Goal: Transaction & Acquisition: Purchase product/service

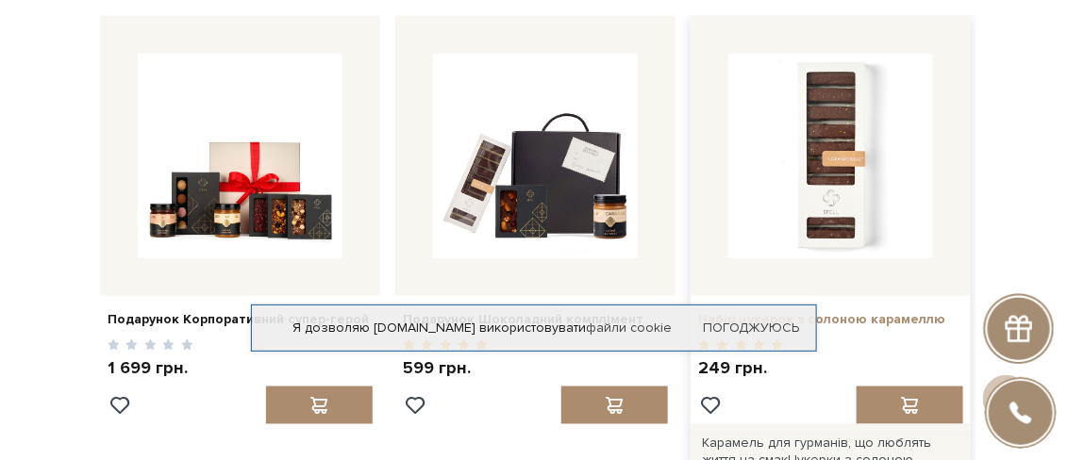
scroll to position [660, 0]
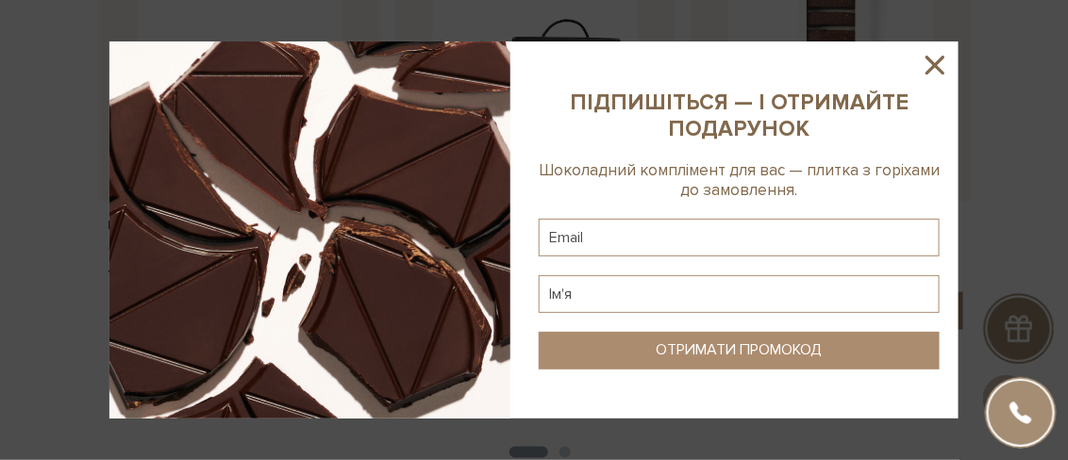
click at [936, 64] on icon at bounding box center [935, 65] width 19 height 19
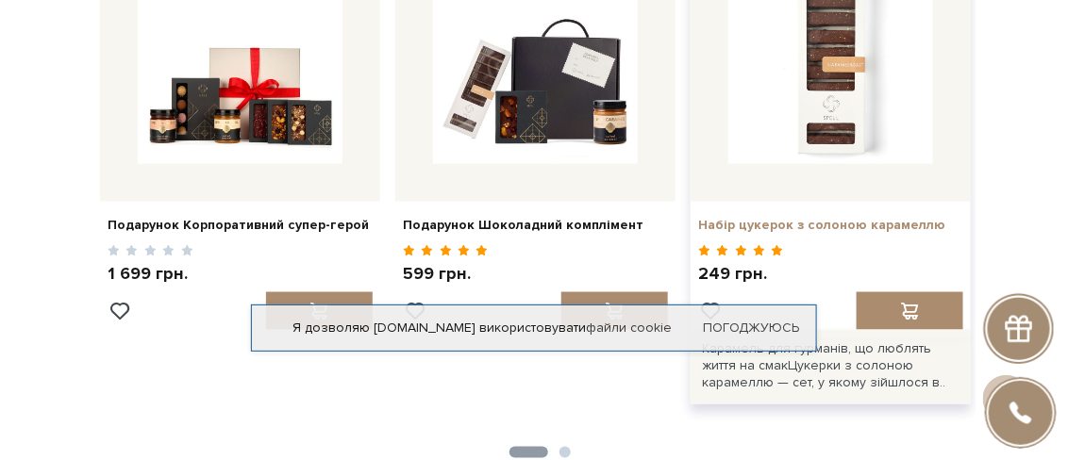
click at [828, 223] on link "Набір цукерок з солоною карамеллю" at bounding box center [830, 225] width 265 height 17
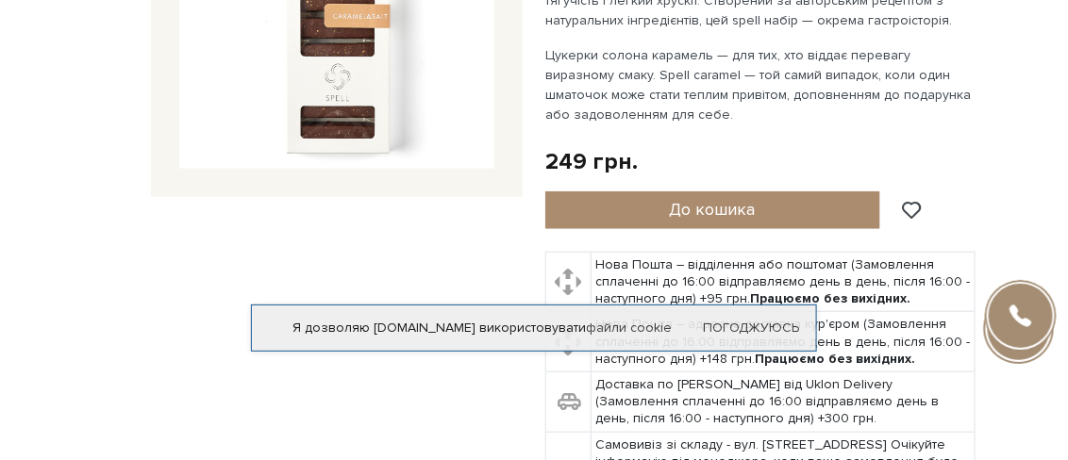
scroll to position [94, 0]
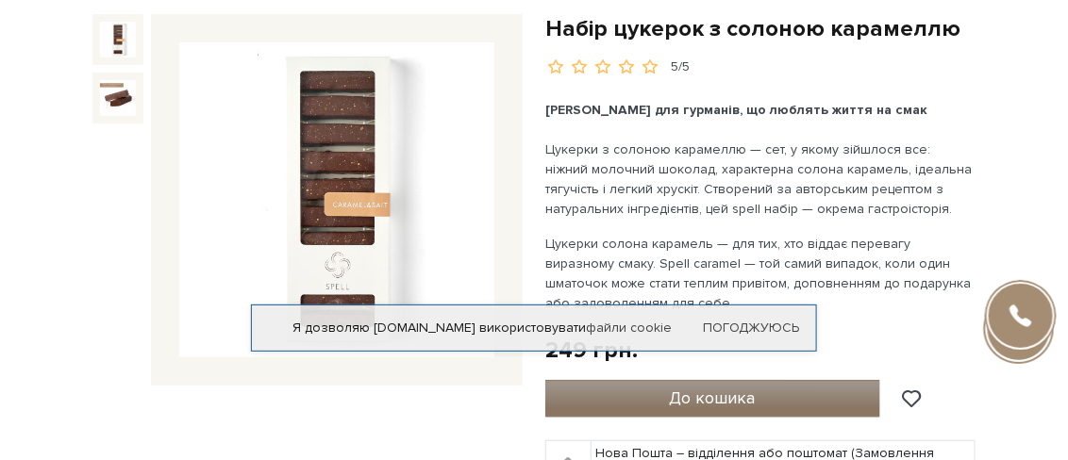
click at [677, 398] on span "До кошика" at bounding box center [713, 398] width 86 height 21
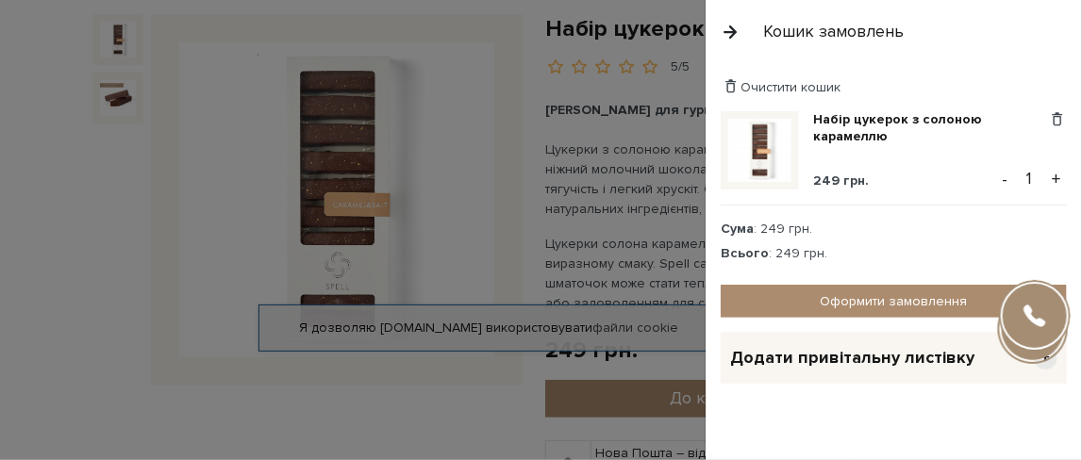
click at [1047, 176] on button "+" at bounding box center [1056, 179] width 22 height 28
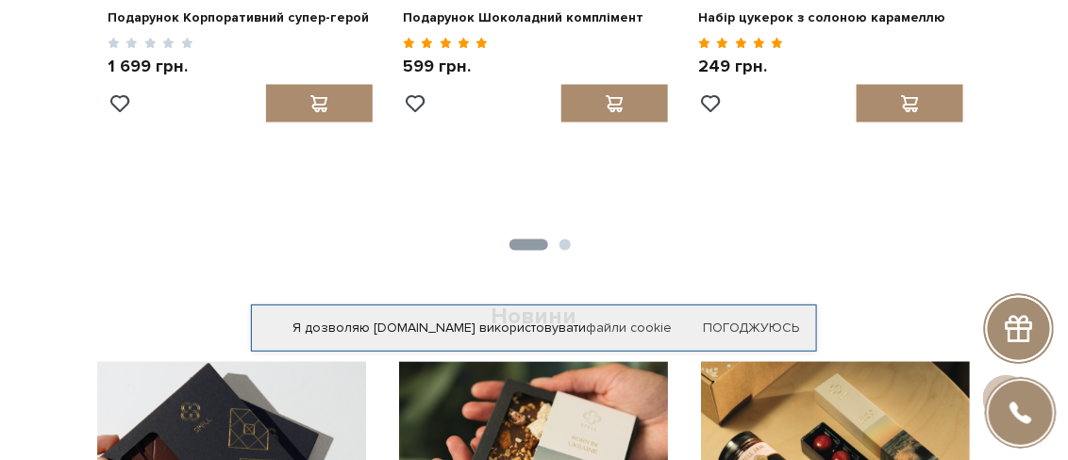
scroll to position [774, 0]
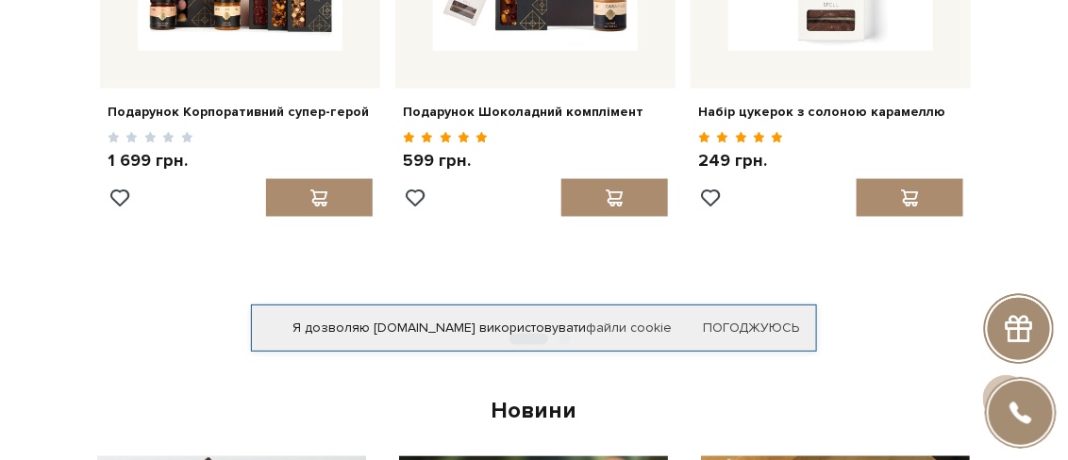
click at [563, 340] on button "2" at bounding box center [564, 339] width 11 height 11
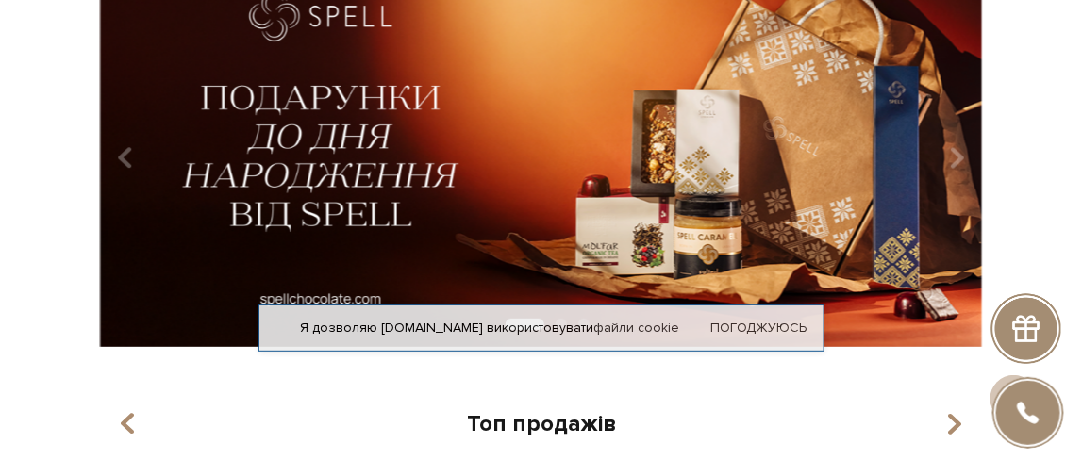
scroll to position [0, 0]
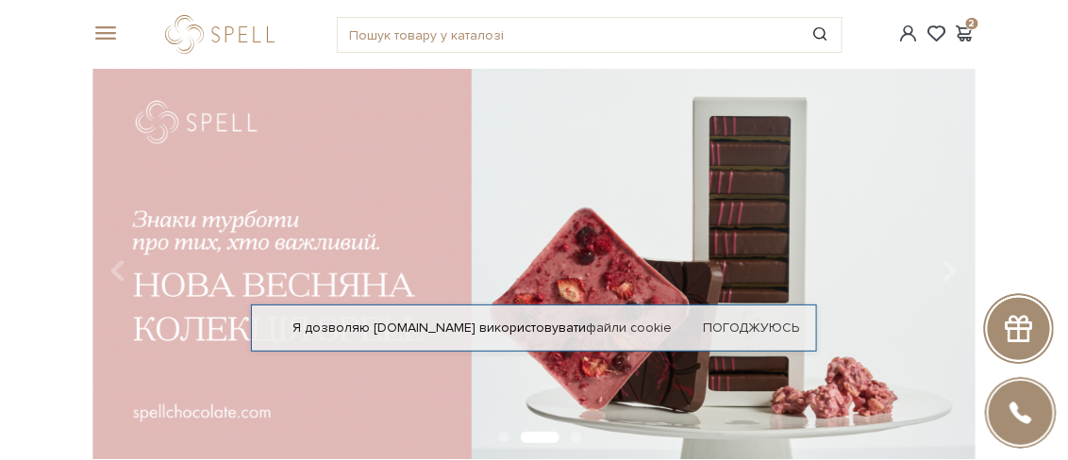
click at [111, 29] on span at bounding box center [101, 33] width 19 height 17
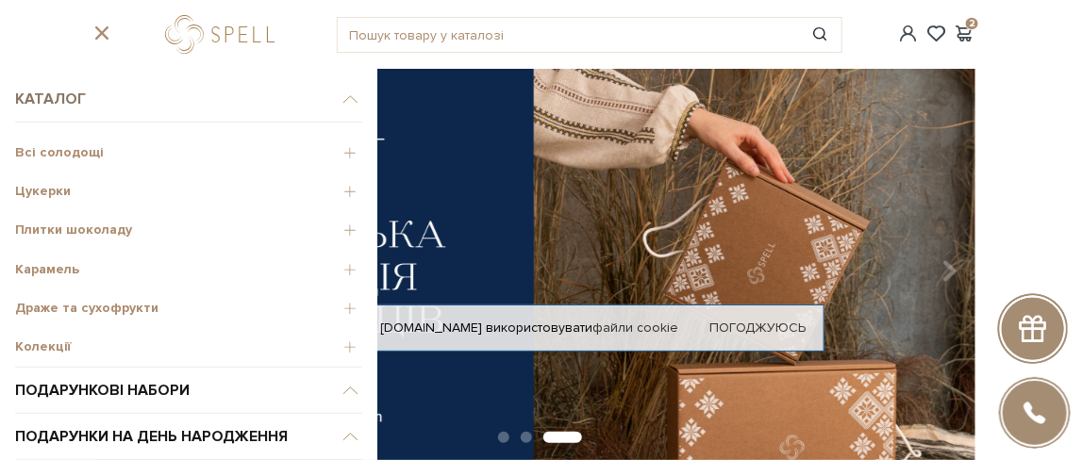
click at [34, 96] on span "Каталог" at bounding box center [188, 99] width 347 height 46
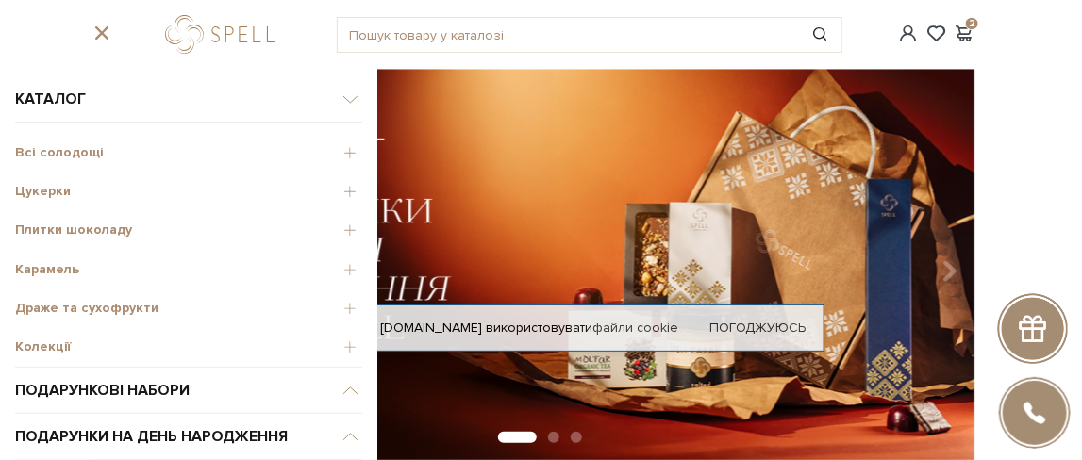
click at [48, 151] on span "Всі солодощі" at bounding box center [188, 152] width 347 height 17
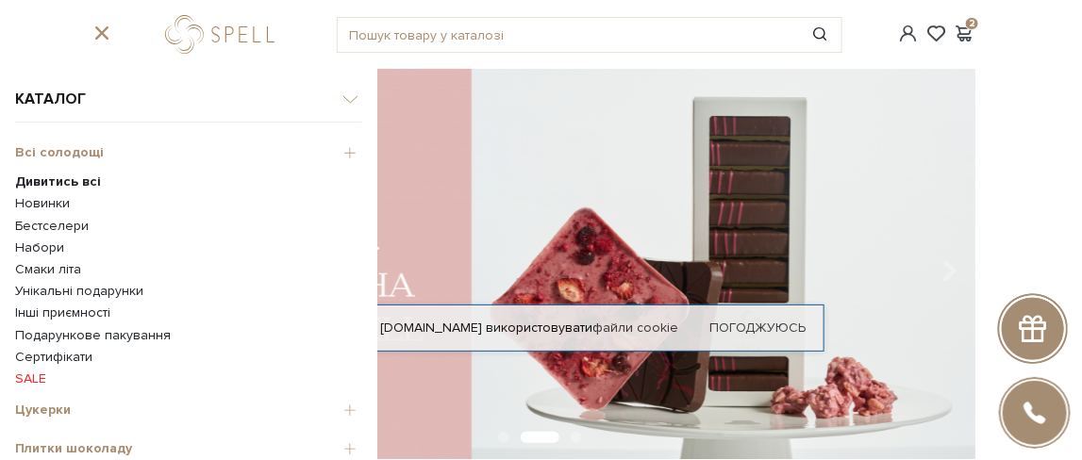
click at [56, 183] on b "Дивитись всі" at bounding box center [58, 182] width 86 height 16
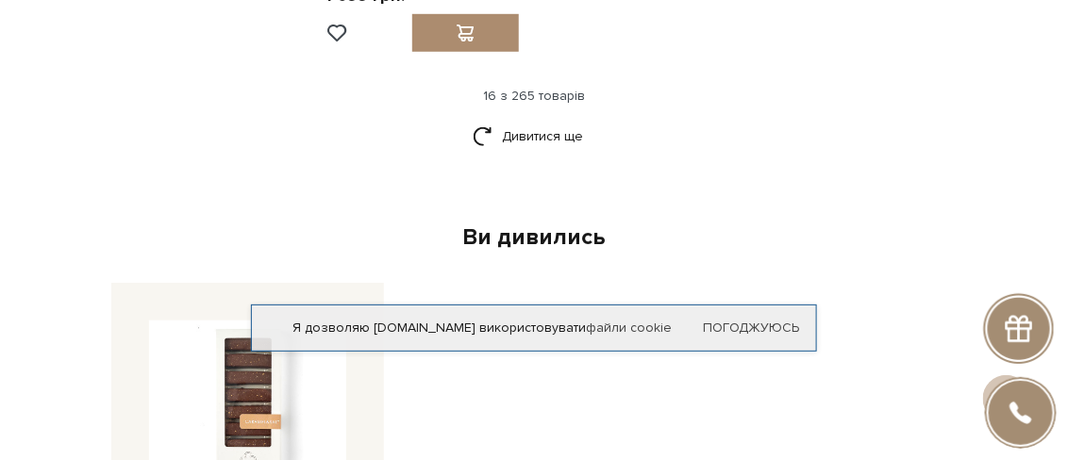
scroll to position [2264, 0]
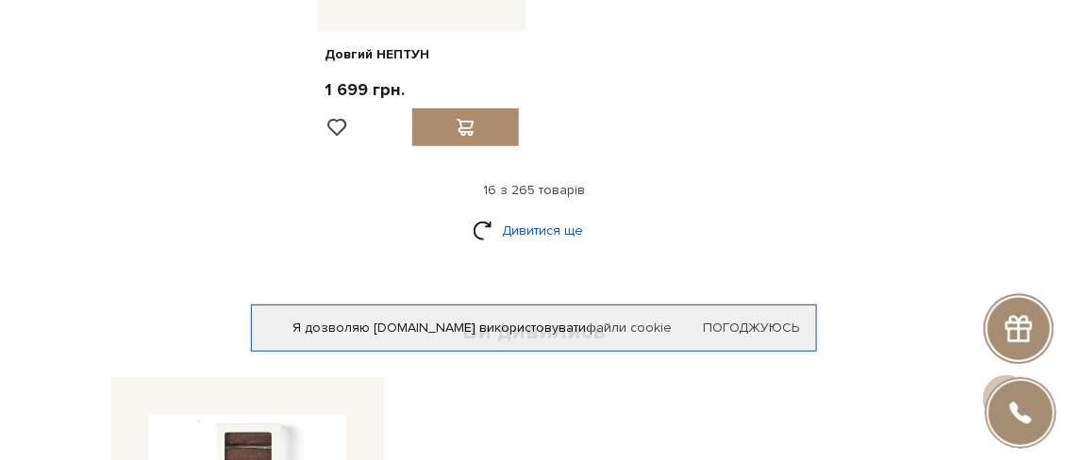
click at [531, 214] on link "Дивитися ще" at bounding box center [534, 230] width 123 height 33
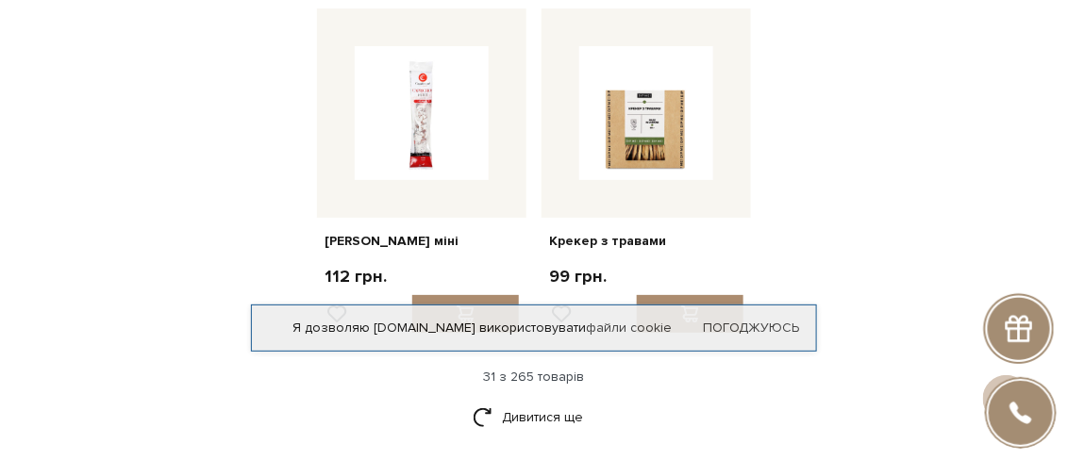
scroll to position [4151, 0]
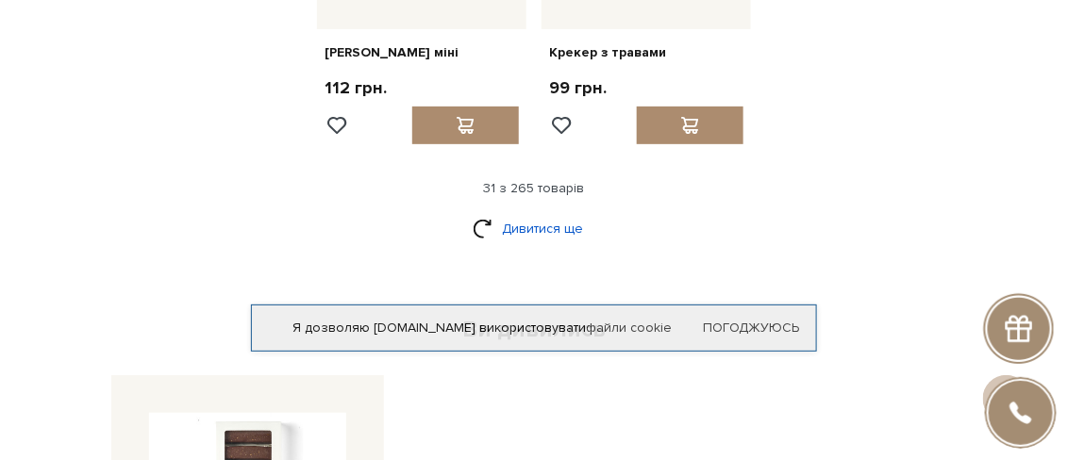
click at [559, 212] on link "Дивитися ще" at bounding box center [534, 228] width 123 height 33
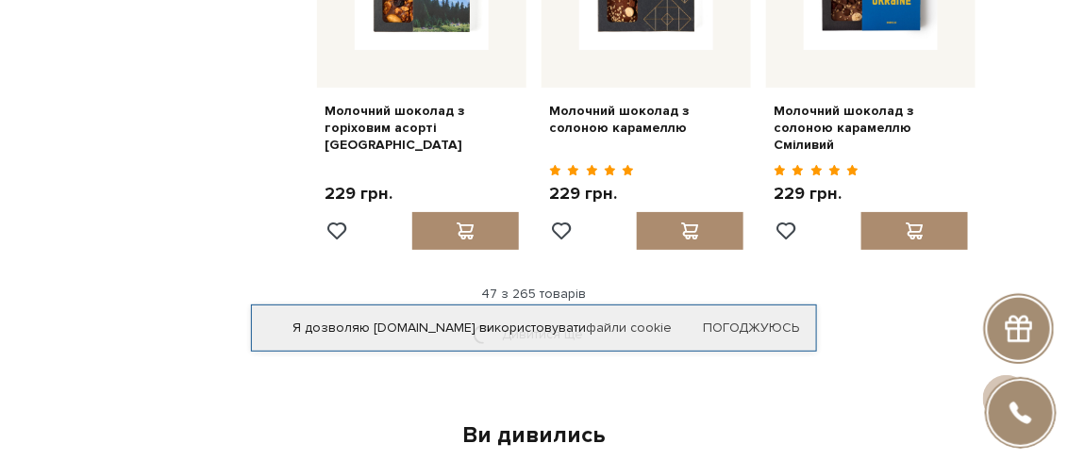
scroll to position [6037, 0]
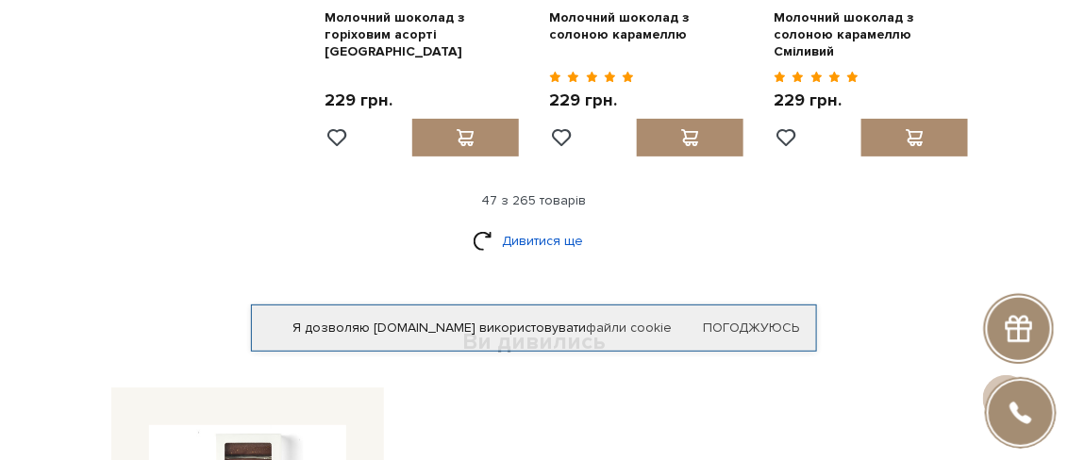
click at [544, 225] on link "Дивитися ще" at bounding box center [534, 241] width 123 height 33
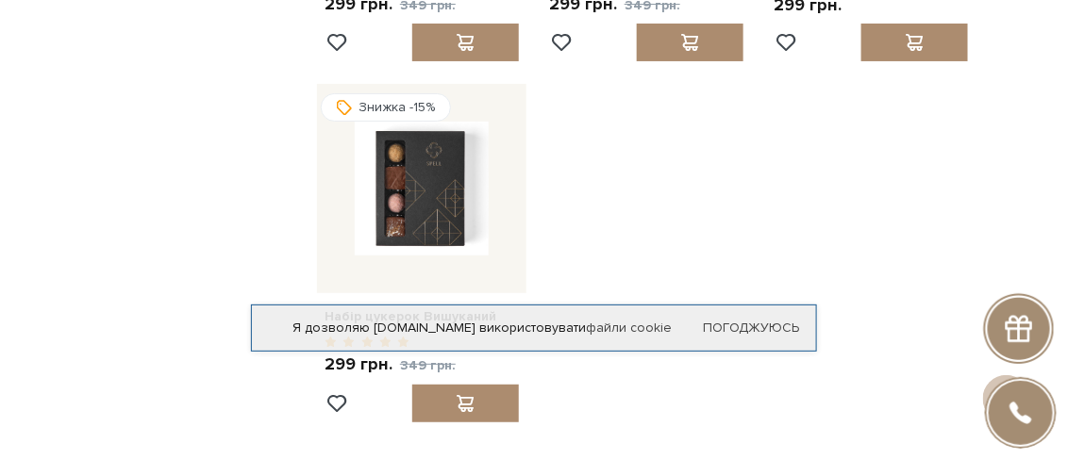
scroll to position [8208, 0]
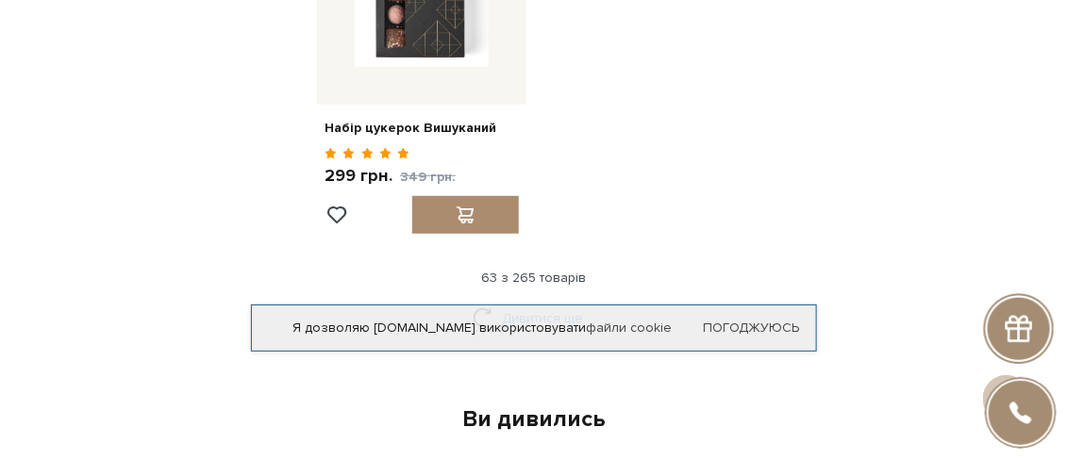
click at [527, 302] on link "Дивитися ще" at bounding box center [534, 318] width 123 height 33
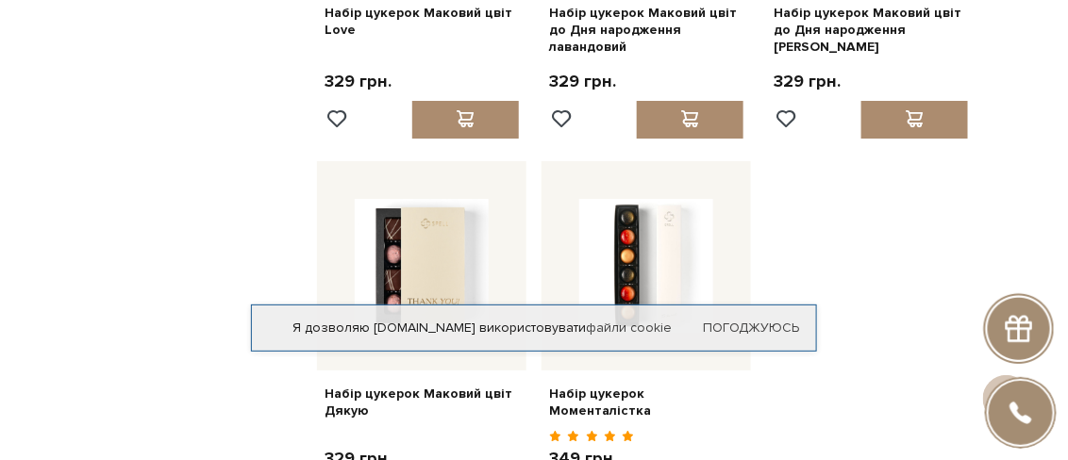
scroll to position [10001, 0]
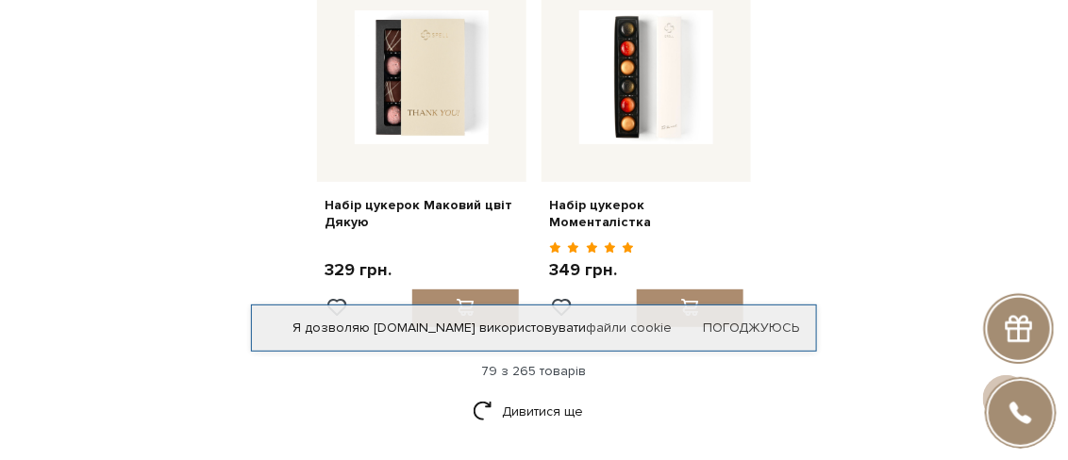
click at [528, 363] on div "79 з 265 товарів" at bounding box center [534, 371] width 898 height 17
click at [529, 363] on div "79 з 265 товарів" at bounding box center [534, 371] width 898 height 17
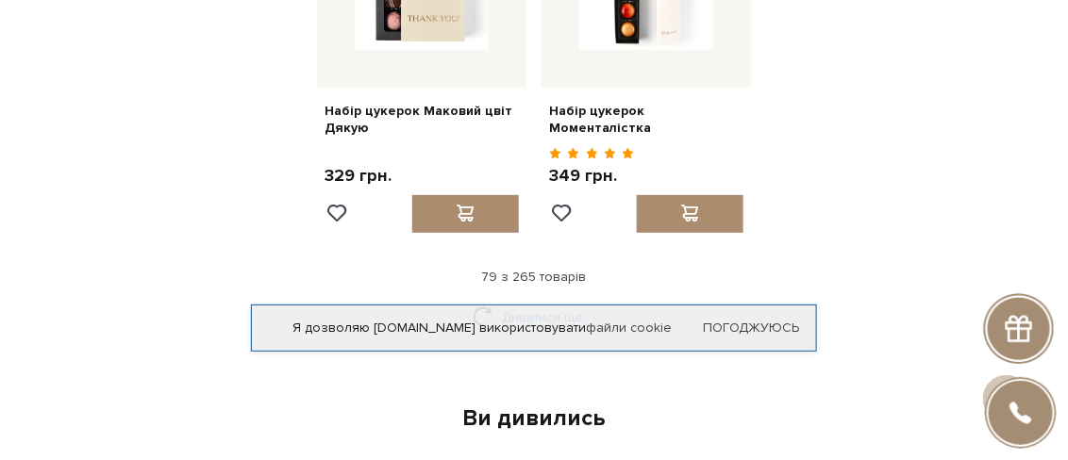
click at [545, 301] on link "Дивитися ще" at bounding box center [534, 317] width 123 height 33
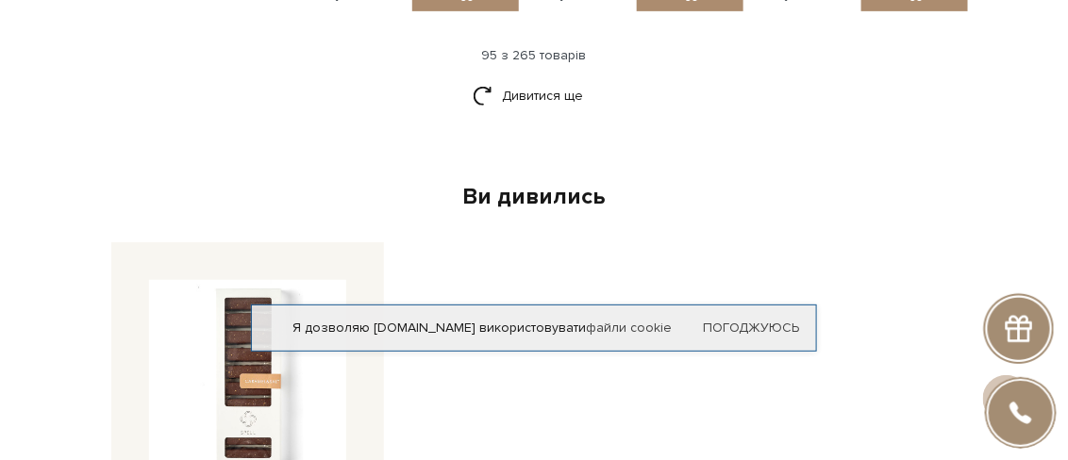
scroll to position [11983, 0]
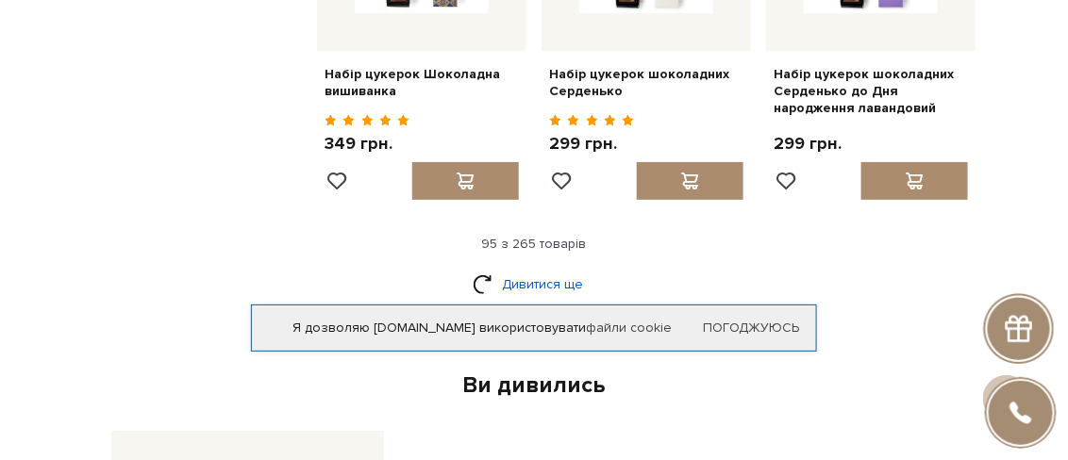
click at [549, 268] on link "Дивитися ще" at bounding box center [534, 284] width 123 height 33
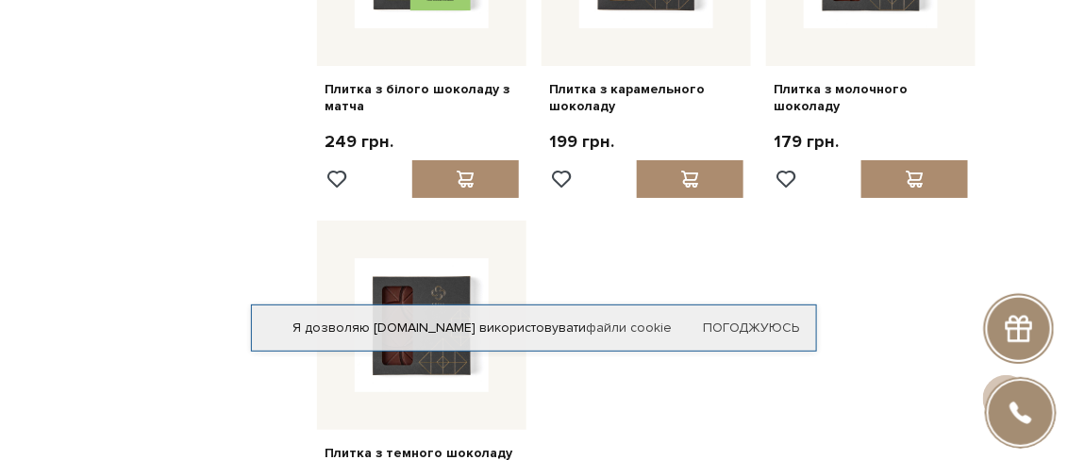
scroll to position [14152, 0]
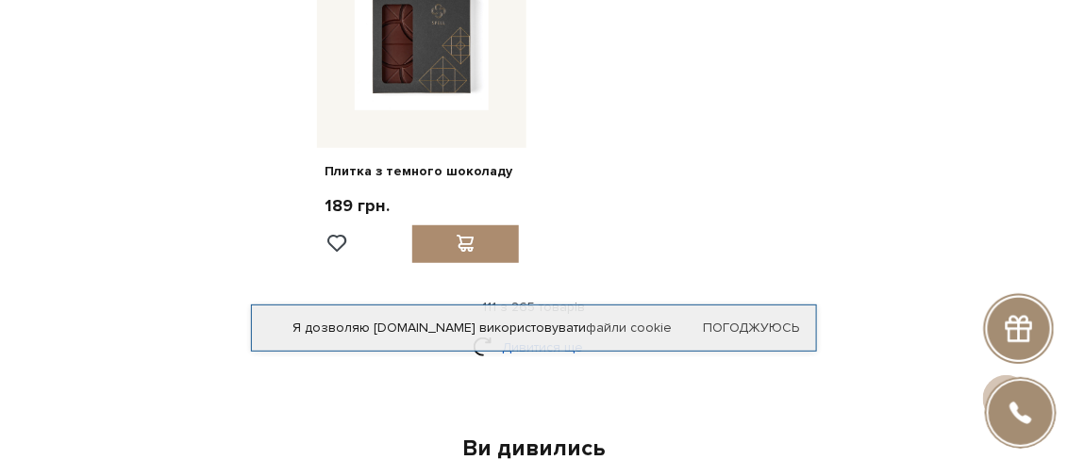
click at [518, 331] on link "Дивитися ще" at bounding box center [534, 347] width 123 height 33
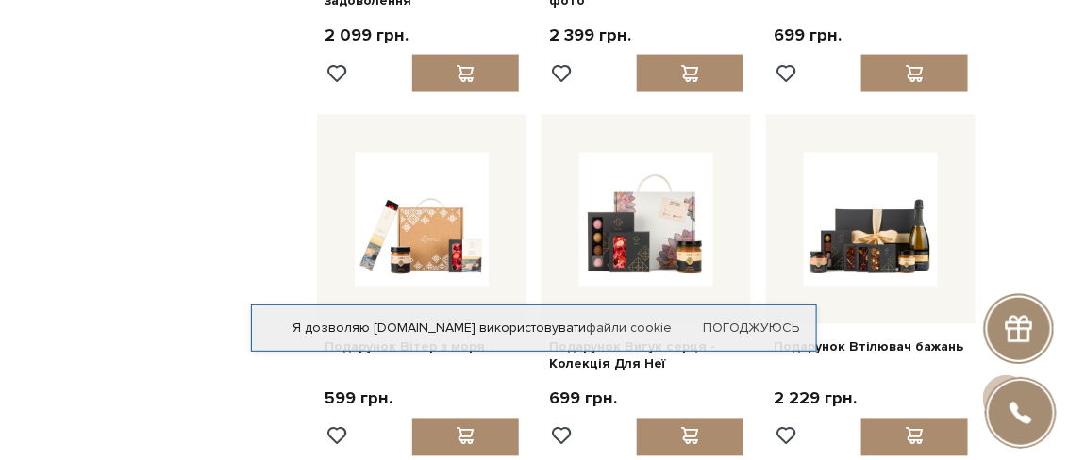
scroll to position [14813, 0]
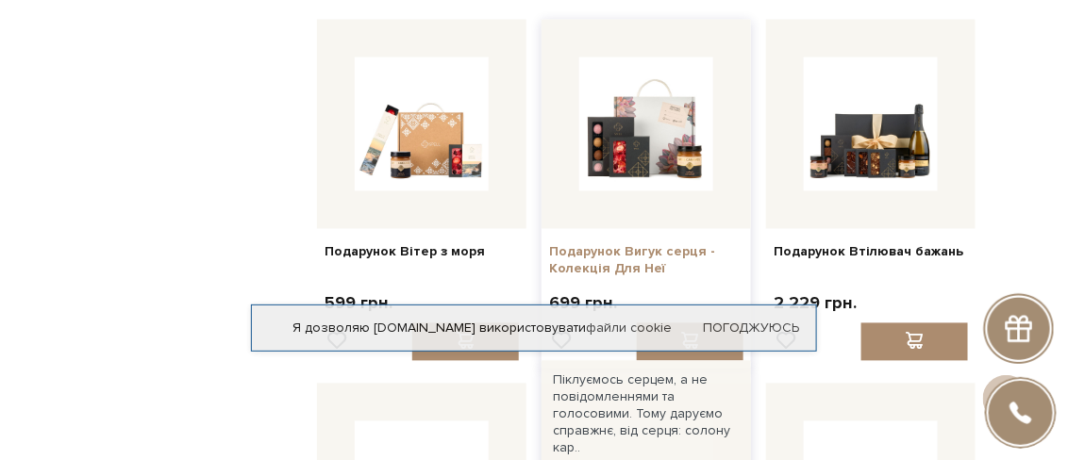
click at [626, 244] on link "Подарунок Вигук серця - Колекція Для Неї" at bounding box center [646, 261] width 194 height 34
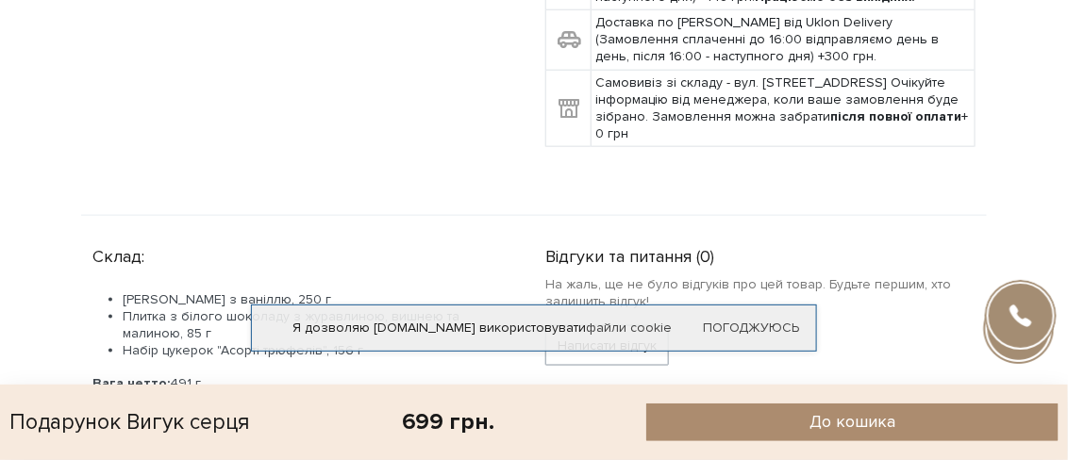
scroll to position [376, 0]
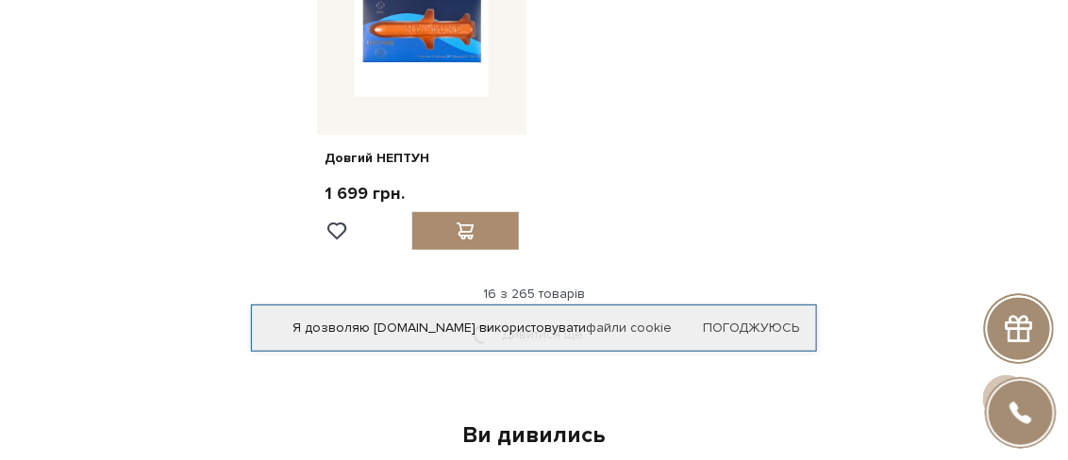
scroll to position [2256, 0]
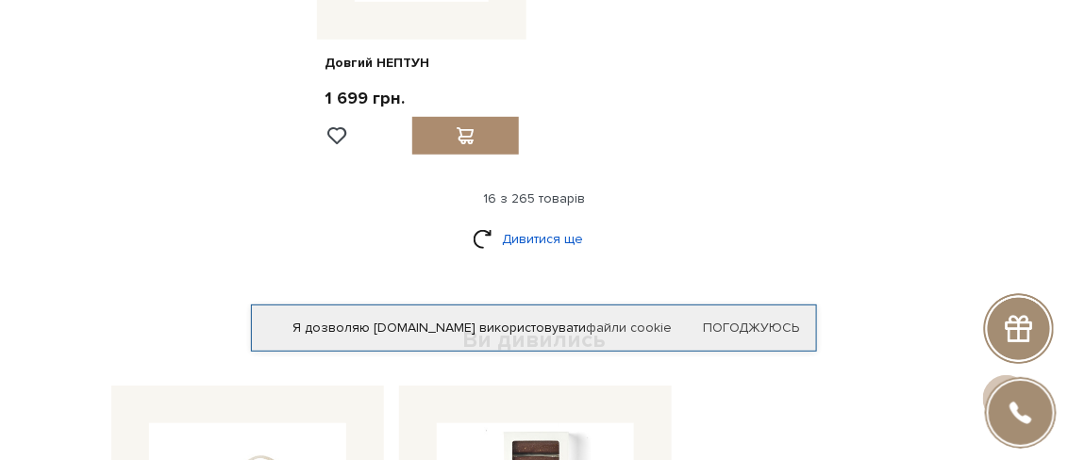
click at [528, 223] on link "Дивитися ще" at bounding box center [534, 239] width 123 height 33
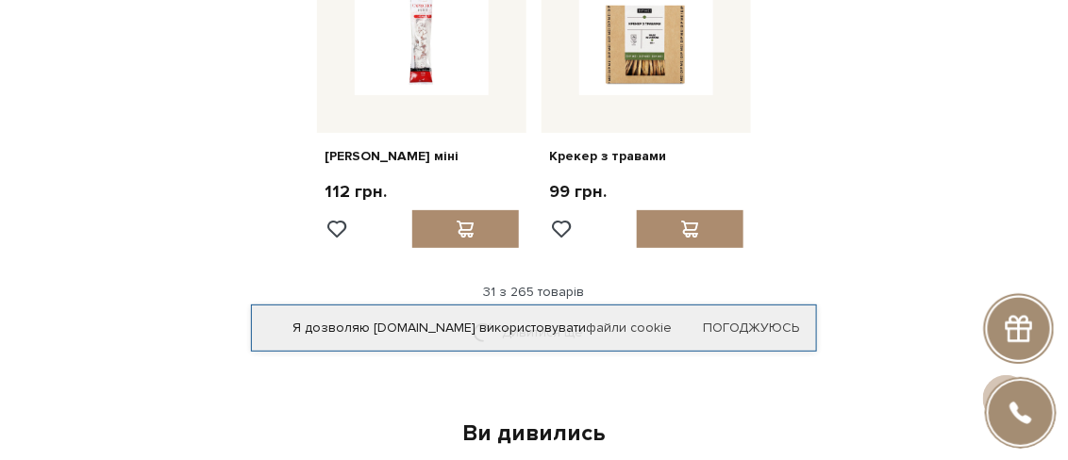
scroll to position [4143, 0]
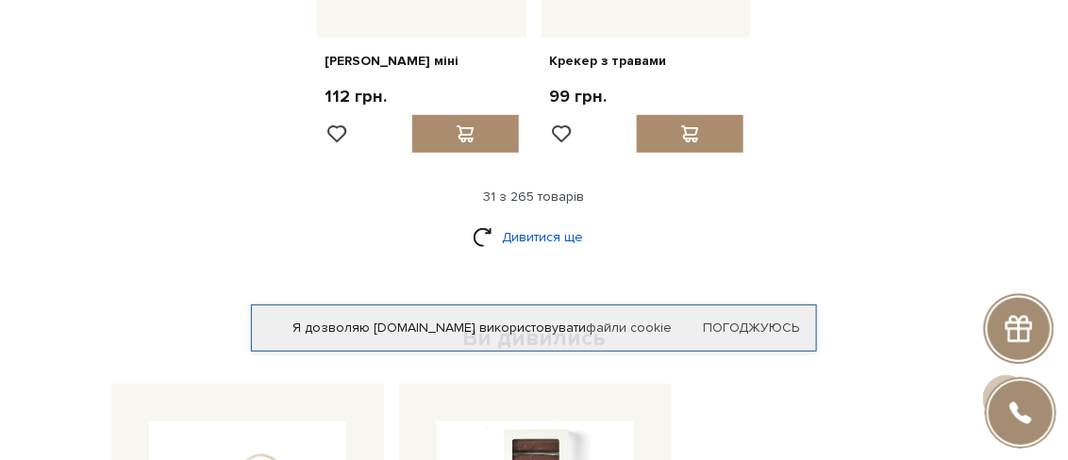
click at [541, 221] on link "Дивитися ще" at bounding box center [534, 237] width 123 height 33
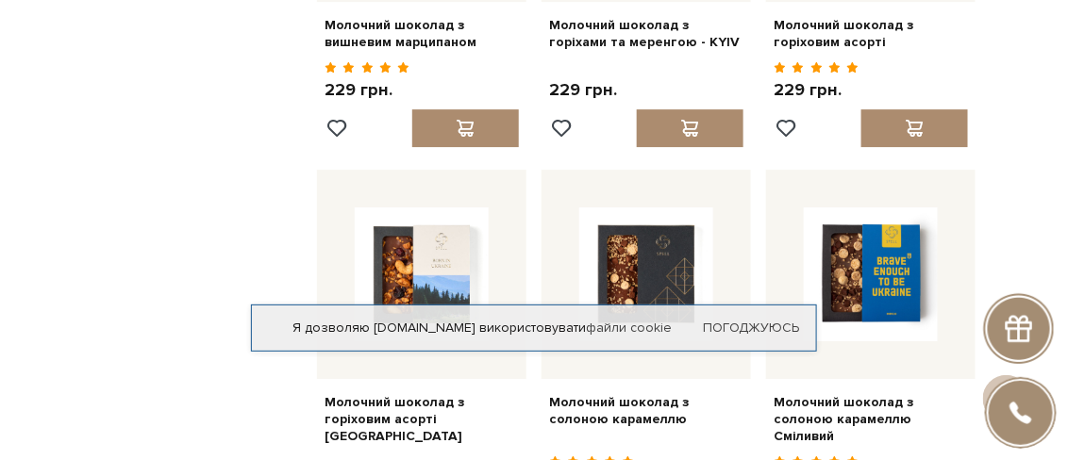
scroll to position [5935, 0]
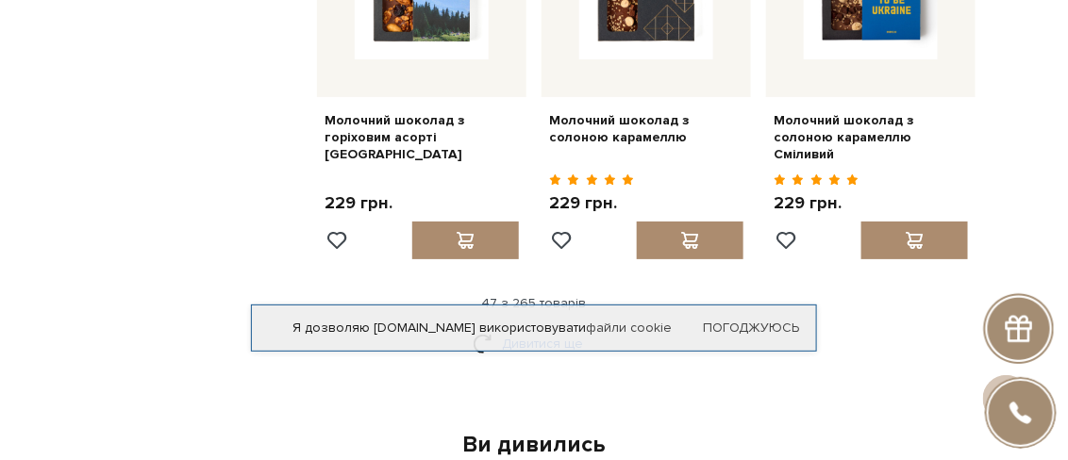
click at [529, 327] on link "Дивитися ще" at bounding box center [534, 343] width 123 height 33
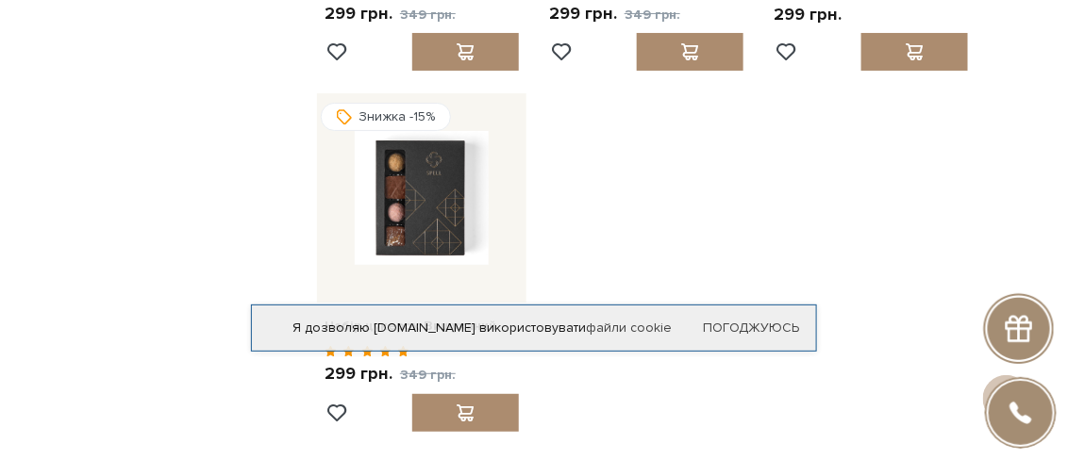
scroll to position [8199, 0]
